Goal: Check status: Check status

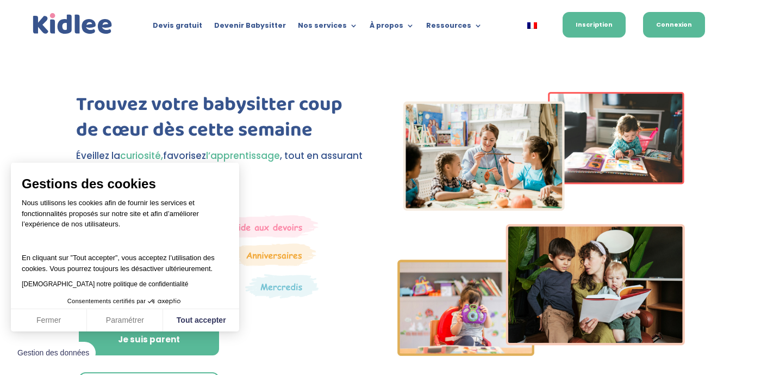
click at [660, 23] on link "Connexion" at bounding box center [674, 25] width 62 height 26
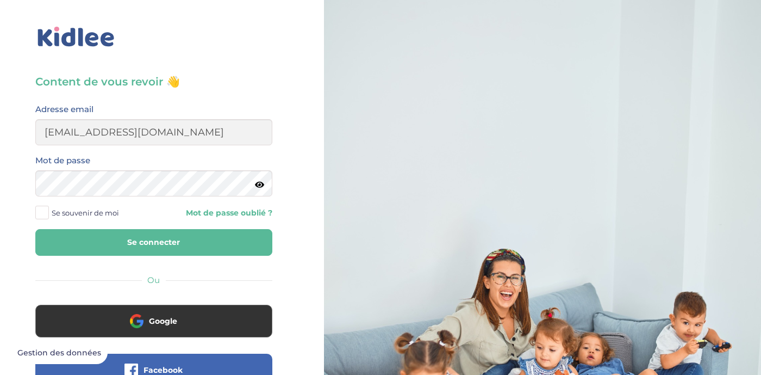
click at [126, 242] on button "Se connecter" at bounding box center [153, 242] width 237 height 27
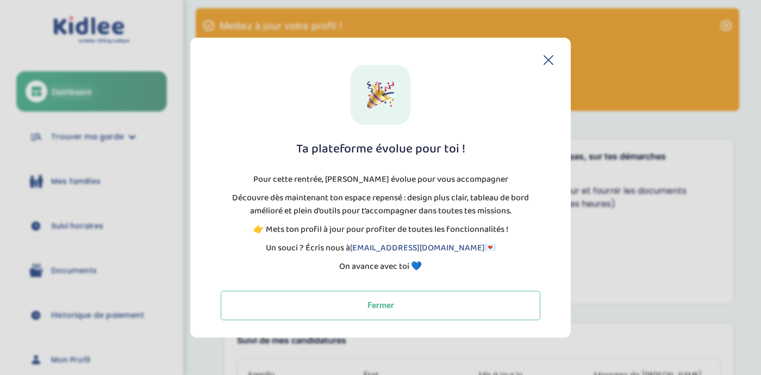
click at [385, 201] on p "Découvre dès maintenant ton espace repensé : design plus clair, tableau de bord…" at bounding box center [381, 204] width 320 height 26
click at [421, 197] on p "Découvre dès maintenant ton espace repensé : design plus clair, tableau de bord…" at bounding box center [381, 204] width 320 height 26
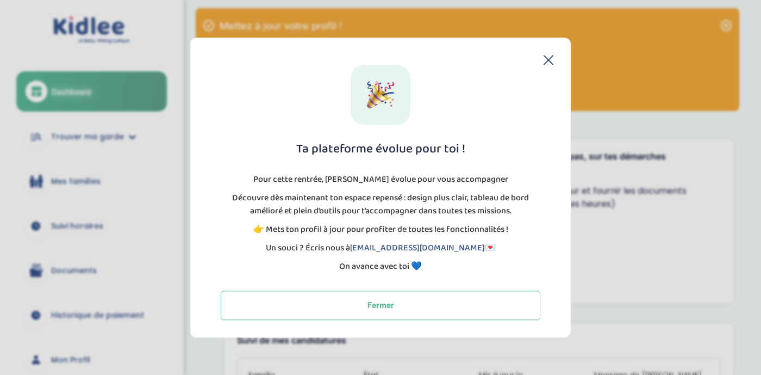
click at [547, 55] on div "Ta plateforme évolue pour toi ! Pour cette rentrée, Kidlee évolue pour vous acc…" at bounding box center [380, 188] width 380 height 300
click at [551, 55] on icon at bounding box center [549, 60] width 10 height 10
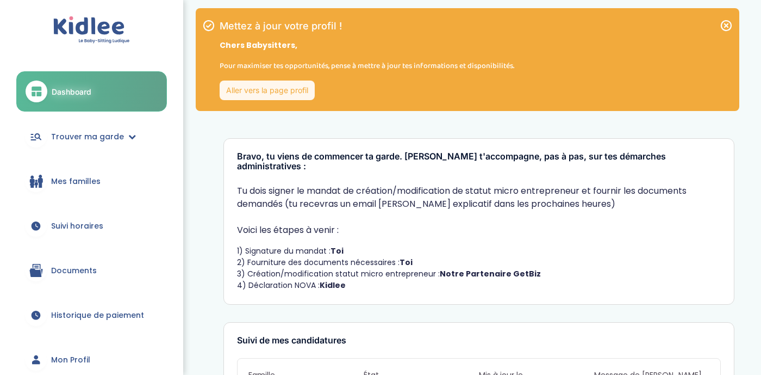
click at [320, 65] on p "Pour maximiser tes opportunités, pense à mettre à jour tes informations et disp…" at bounding box center [367, 66] width 295 height 12
click at [352, 68] on p "Pour maximiser tes opportunités, pense à mettre à jour tes informations et disp…" at bounding box center [367, 66] width 295 height 12
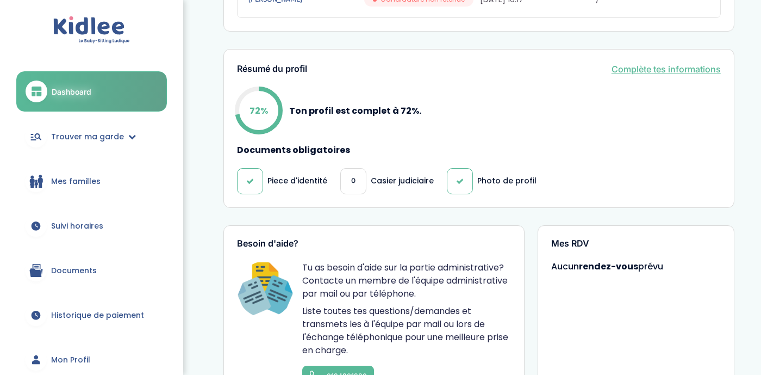
scroll to position [418, 0]
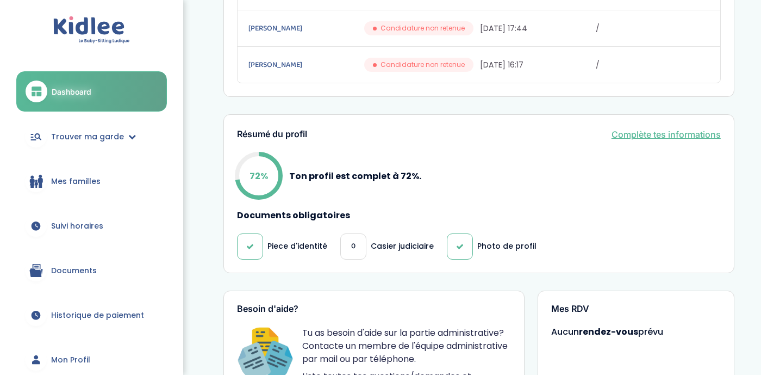
click at [647, 128] on link "Complète tes informations" at bounding box center [666, 134] width 109 height 13
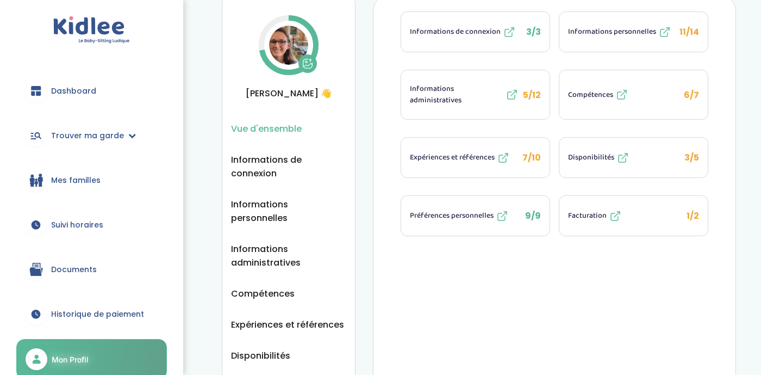
scroll to position [42, 0]
click at [109, 173] on link "Mes familles" at bounding box center [91, 179] width 151 height 39
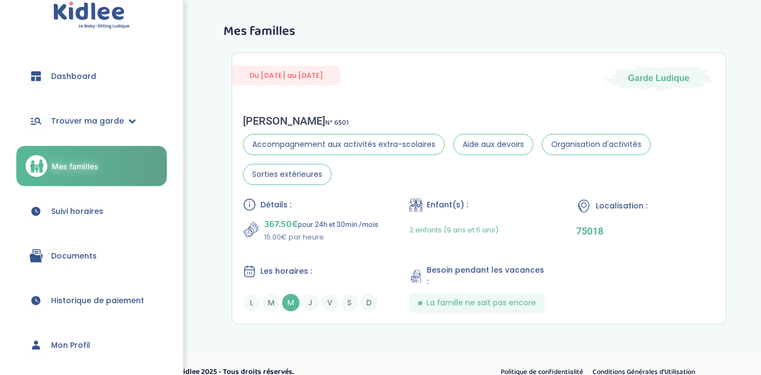
scroll to position [18, 0]
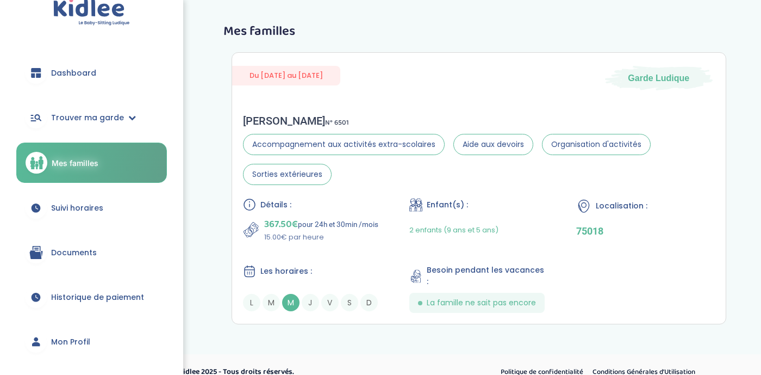
click at [105, 214] on link "Suivi horaires" at bounding box center [91, 207] width 151 height 39
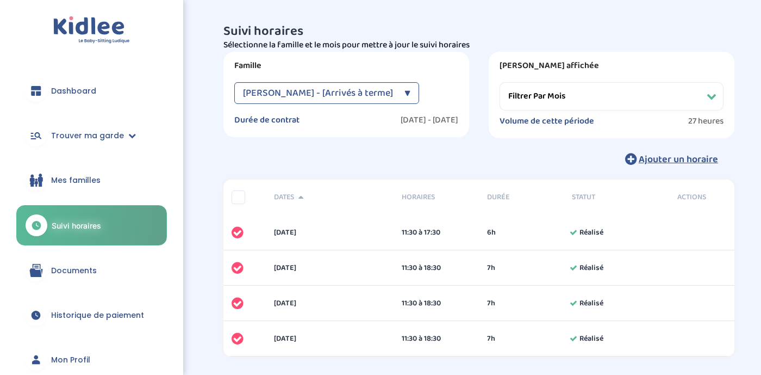
scroll to position [41, 0]
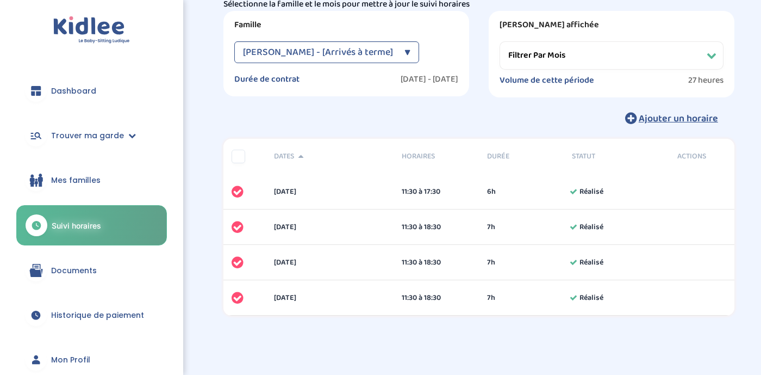
click at [357, 51] on span "[PERSON_NAME] - [Arrivés à terme]" at bounding box center [318, 52] width 150 height 22
click at [321, 105] on div "Suivi horaires Filtres Sélectionne la famille et le mois pour mettre à jour le …" at bounding box center [478, 57] width 511 height 146
click at [594, 54] on select "Filtrer par mois [DATE] [DATE] [DATE] [DATE] [DATE] [DATE] [DATE] [DATE] [DATE]" at bounding box center [612, 55] width 224 height 28
select select "[DATE]"
click option "[DATE]" at bounding box center [0, 0] width 0 height 0
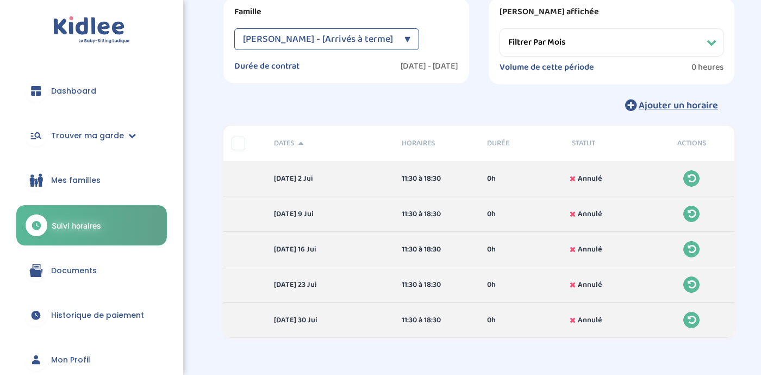
scroll to position [35, 0]
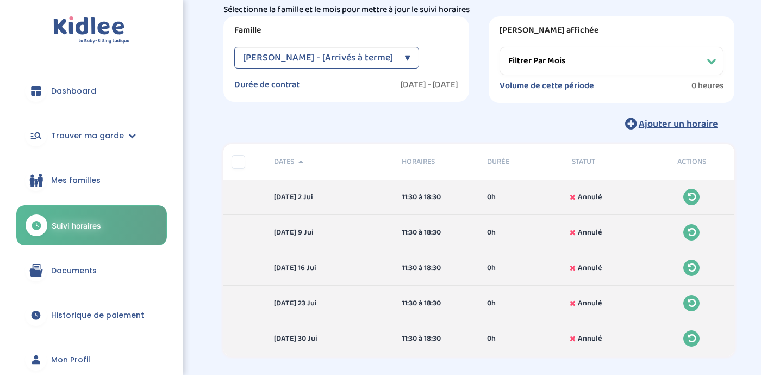
click at [88, 315] on span "Historique de paiement" at bounding box center [97, 314] width 93 height 11
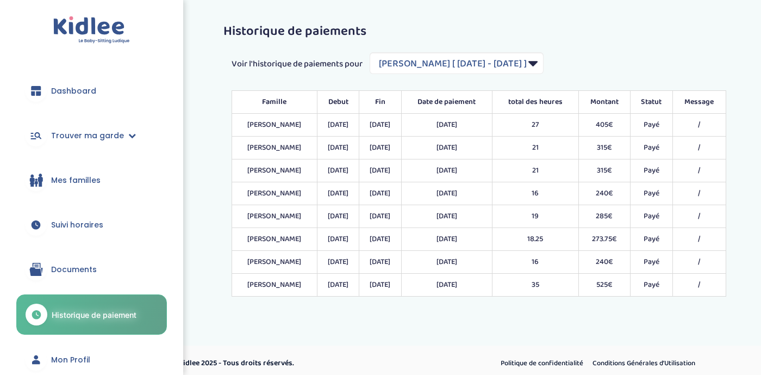
select select "1845"
click at [458, 67] on select "Filtrer par Contrat Ozouf Anne-Sophie [ 2024-11-04 - 2025-07-31 ]" at bounding box center [457, 63] width 174 height 22
click at [114, 220] on link "Suivi horaires" at bounding box center [91, 224] width 151 height 39
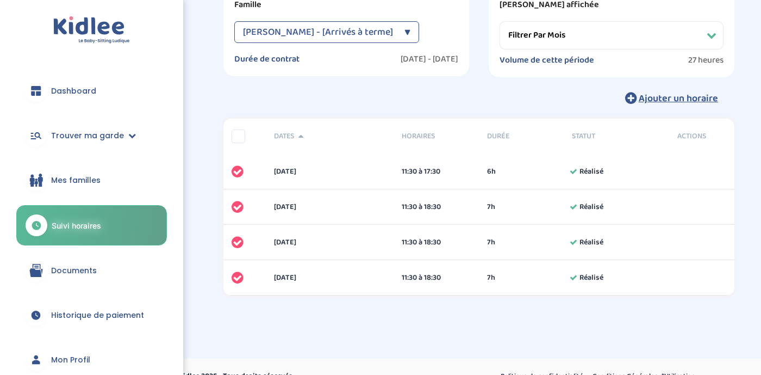
scroll to position [36, 0]
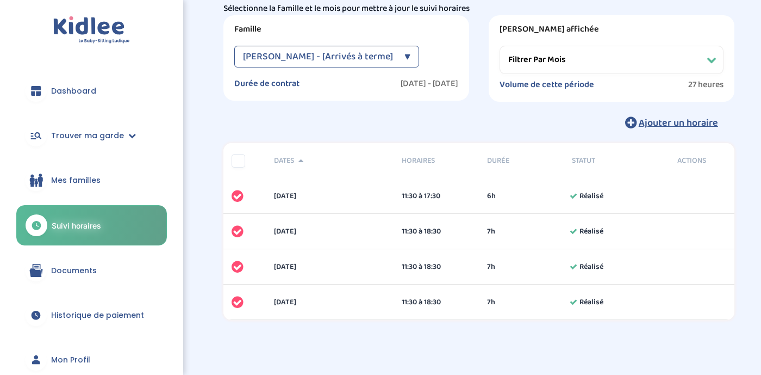
click option "[DATE]" at bounding box center [0, 0] width 0 height 0
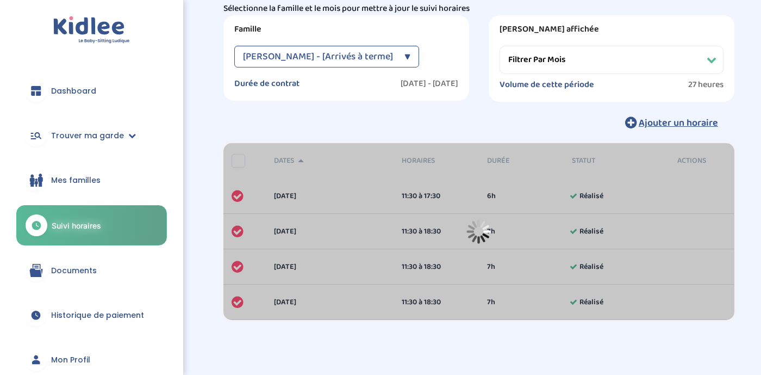
scroll to position [41, 0]
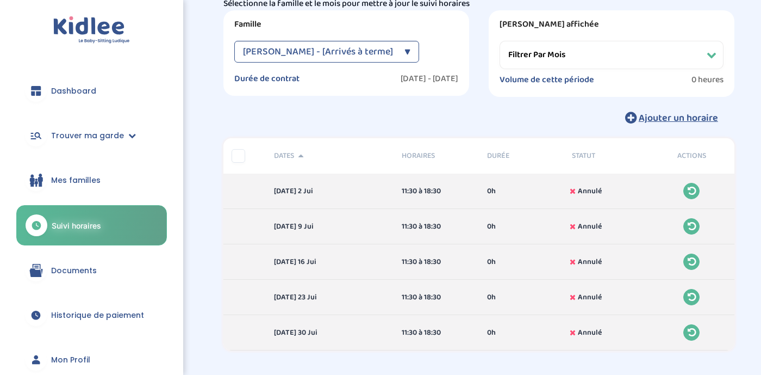
click at [543, 58] on select "Filtrer par mois [DATE] [DATE] [DATE] [DATE] [DATE] [DATE] [DATE] [DATE] [DATE]" at bounding box center [612, 55] width 224 height 28
click option "juin 2025" at bounding box center [0, 0] width 0 height 0
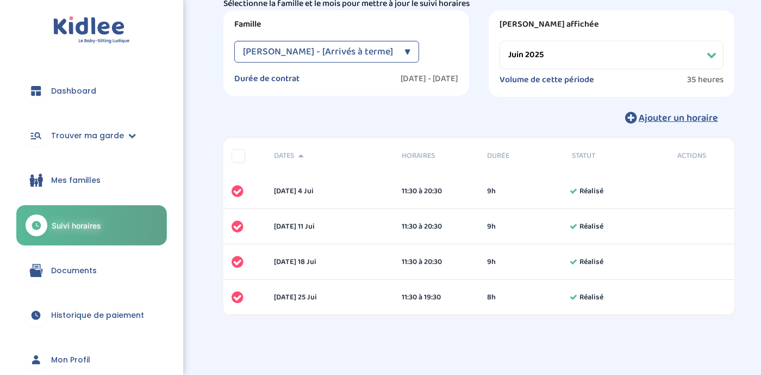
click at [500, 41] on select "Filtrer par mois [DATE] [DATE] [DATE] [DATE] [DATE] [DATE] [DATE] [DATE] [DATE]" at bounding box center [612, 55] width 224 height 28
select select "[DATE]"
click option "[DATE]" at bounding box center [0, 0] width 0 height 0
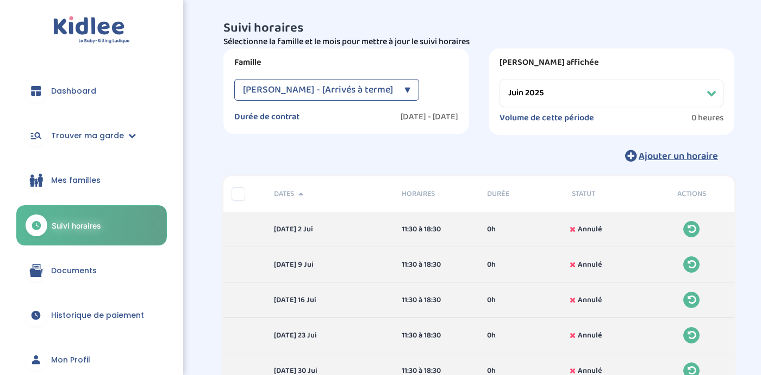
scroll to position [4, 0]
